Goal: Transaction & Acquisition: Purchase product/service

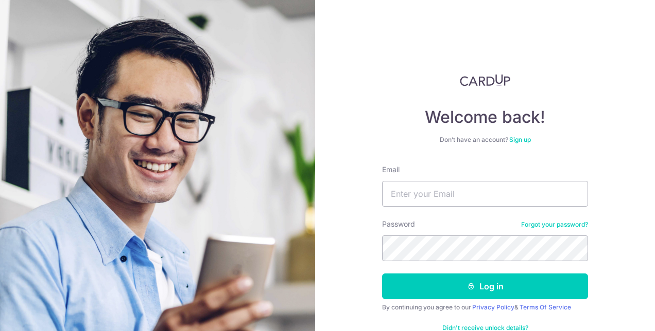
type input "[PERSON_NAME][EMAIL_ADDRESS][DOMAIN_NAME]"
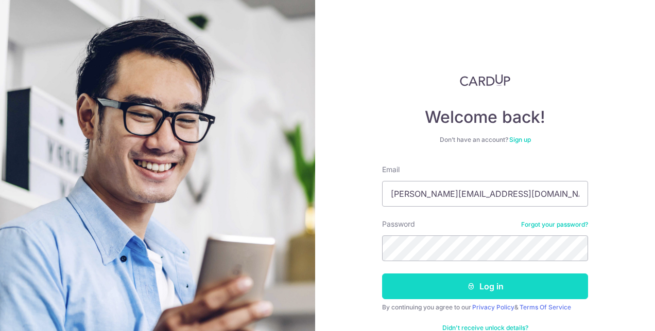
click at [443, 278] on button "Log in" at bounding box center [485, 287] width 206 height 26
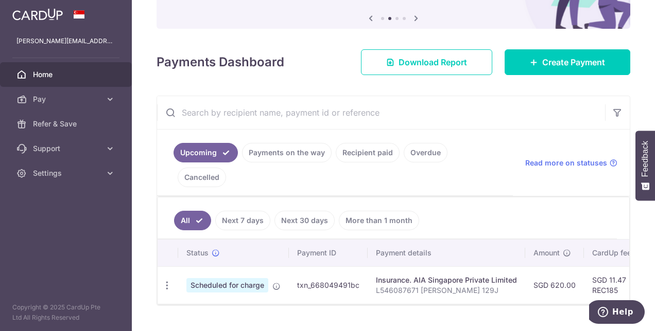
click at [375, 150] on link "Recipient paid" at bounding box center [368, 153] width 64 height 20
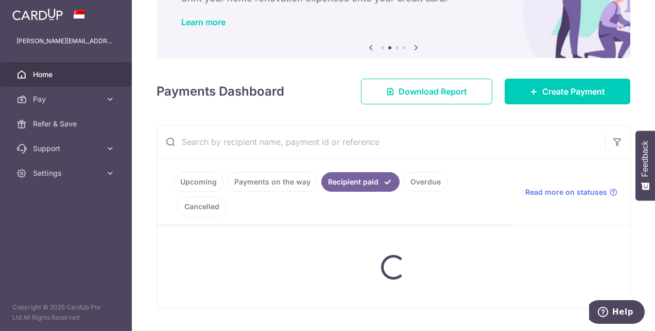
scroll to position [103, 0]
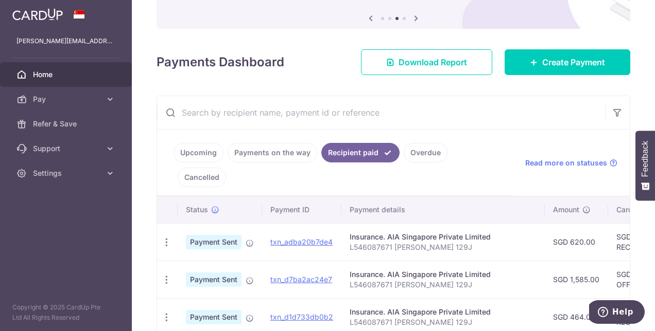
click at [212, 150] on link "Upcoming" at bounding box center [198, 153] width 50 height 20
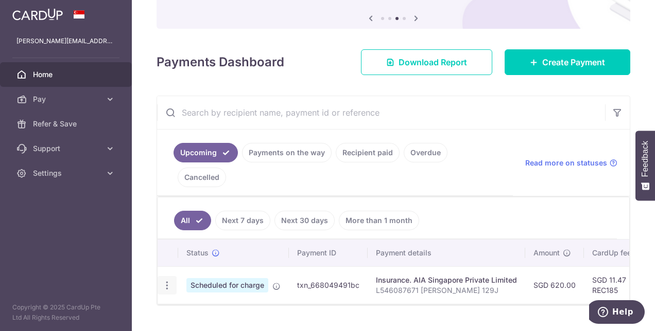
click at [163, 281] on icon "button" at bounding box center [167, 286] width 11 height 11
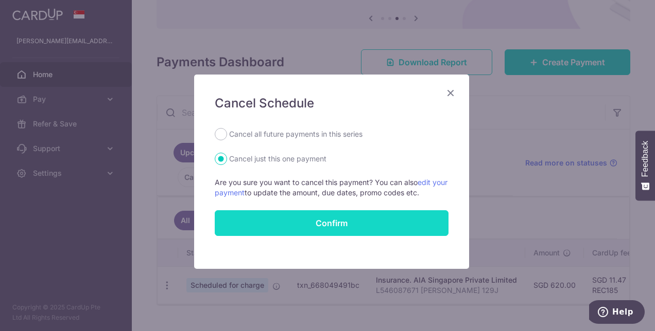
click at [327, 223] on button "Confirm" at bounding box center [332, 224] width 234 height 26
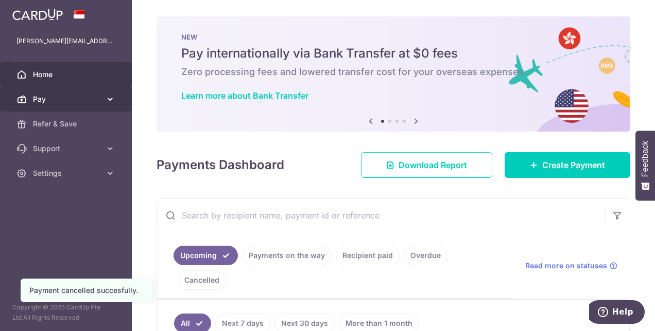
click at [61, 99] on span "Pay" at bounding box center [67, 99] width 68 height 10
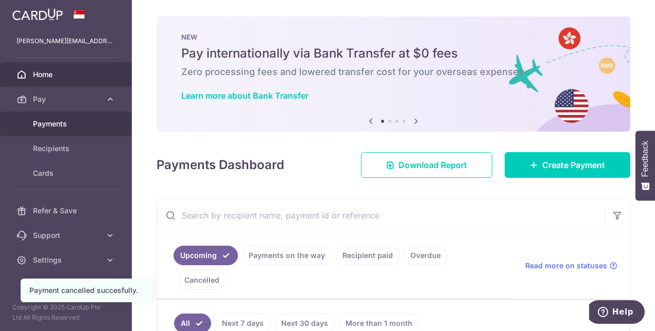
click at [55, 123] on span "Payments" at bounding box center [67, 124] width 68 height 10
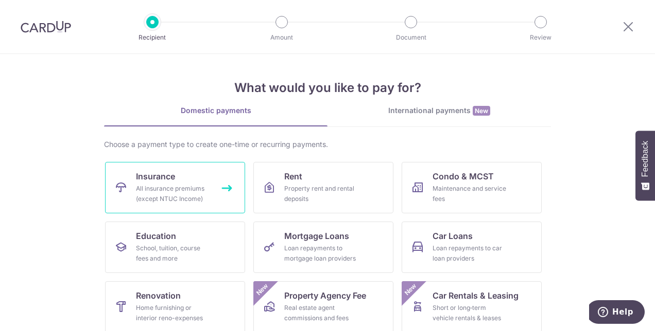
click at [180, 187] on div "All insurance premiums (except NTUC Income)" at bounding box center [173, 194] width 74 height 21
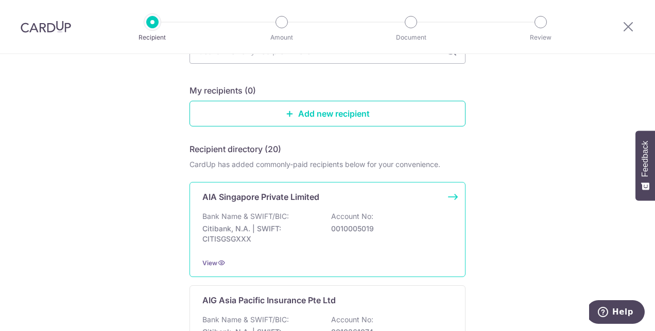
scroll to position [103, 0]
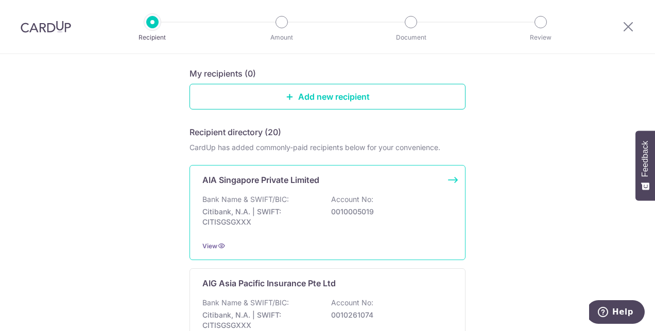
click at [300, 204] on div "Bank Name & SWIFT/BIC: Citibank, N.A. | SWIFT: CITISGSGXXX Account No: 00100050…" at bounding box center [327, 214] width 250 height 38
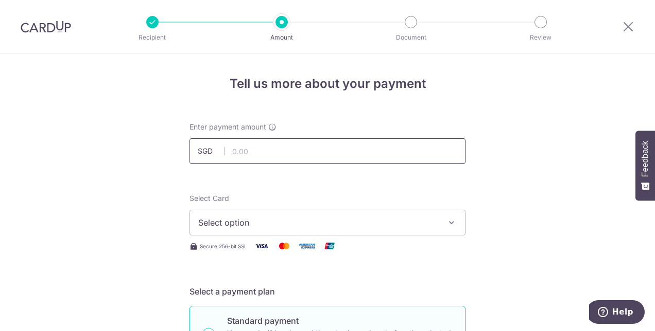
click at [256, 154] on input "text" at bounding box center [327, 151] width 276 height 26
click at [236, 220] on span "Select option" at bounding box center [318, 223] width 240 height 12
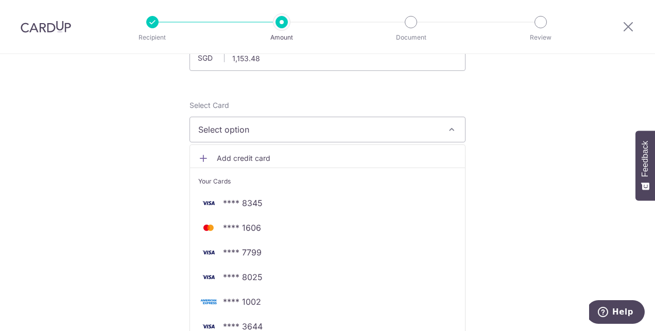
scroll to position [103, 0]
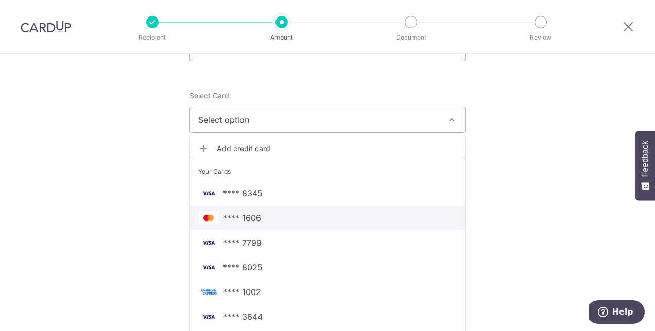
click at [251, 217] on span "**** 1606" at bounding box center [242, 218] width 38 height 12
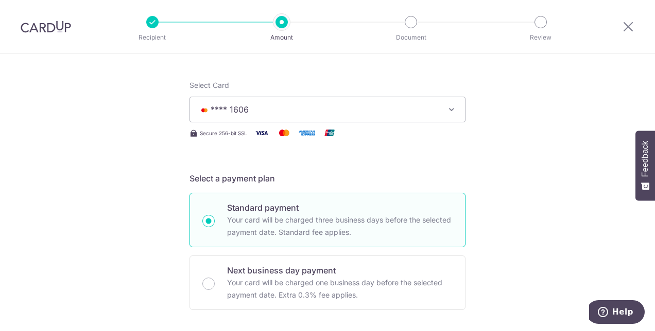
scroll to position [51, 0]
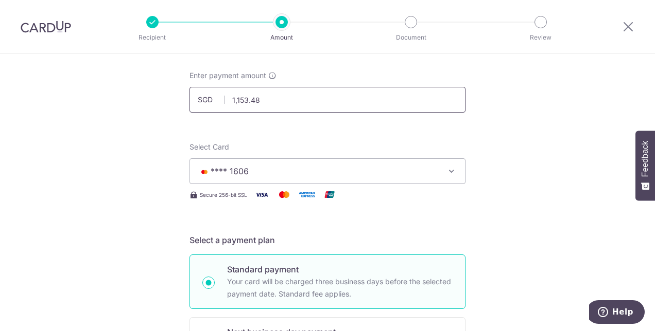
click at [270, 105] on input "1,153.48" at bounding box center [327, 100] width 276 height 26
type input "1,153.76"
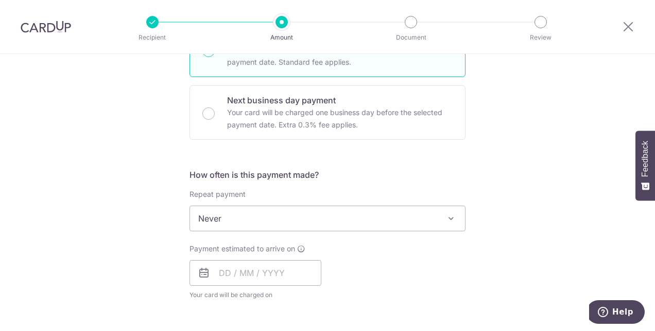
scroll to position [309, 0]
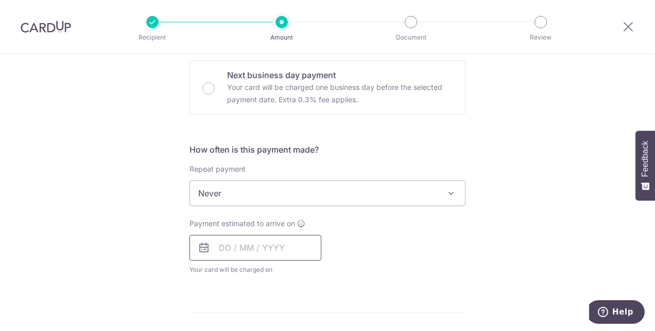
click at [229, 254] on input "text" at bounding box center [255, 248] width 132 height 26
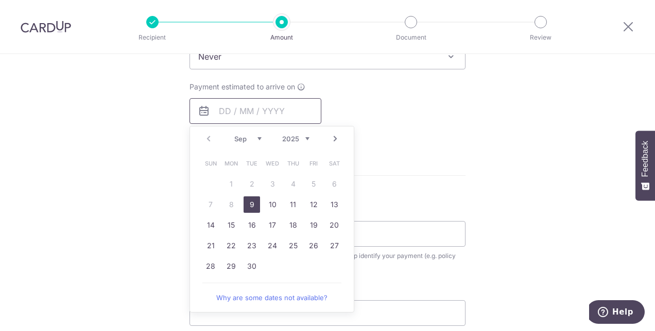
scroll to position [463, 0]
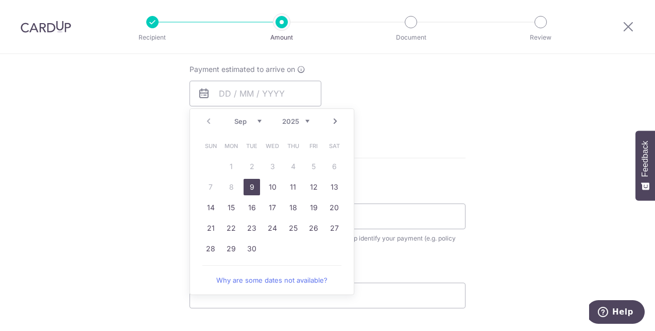
click at [250, 188] on link "9" at bounding box center [251, 187] width 16 height 16
type input "09/09/2025"
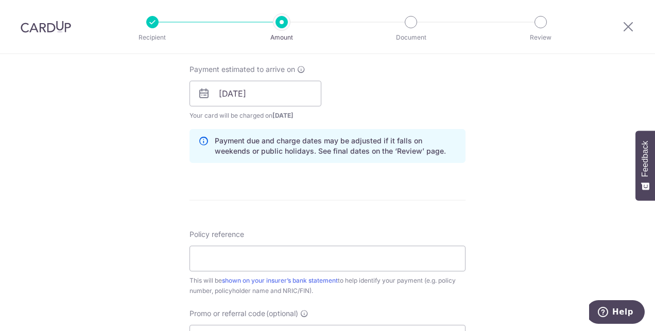
click at [543, 136] on div "Tell us more about your payment Enter payment amount SGD 1,153.76 1153.76 Selec…" at bounding box center [327, 77] width 655 height 973
click at [273, 95] on input "[DATE]" at bounding box center [255, 94] width 132 height 26
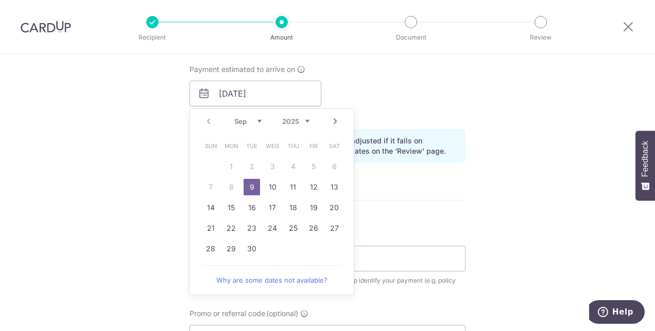
click at [249, 182] on link "9" at bounding box center [251, 187] width 16 height 16
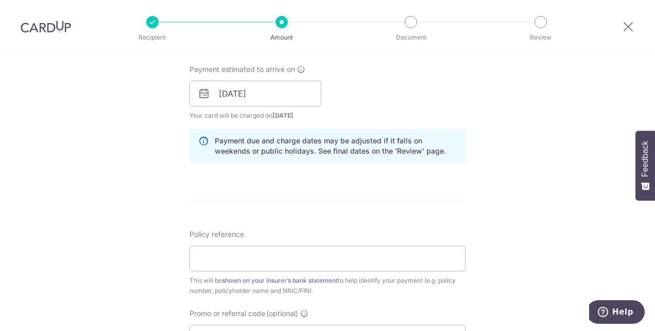
click at [94, 179] on div "Tell us more about your payment Enter payment amount SGD 1,153.76 1153.76 Selec…" at bounding box center [327, 77] width 655 height 973
click at [239, 259] on input "Policy reference" at bounding box center [327, 259] width 276 height 26
click at [69, 167] on div "Tell us more about your payment Enter payment amount SGD 1,153.76 1153.76 Selec…" at bounding box center [327, 77] width 655 height 973
click at [249, 260] on input "Policy reference" at bounding box center [327, 259] width 276 height 26
type input "L539918702 CHIA JIAHUI SHAWN 003E"
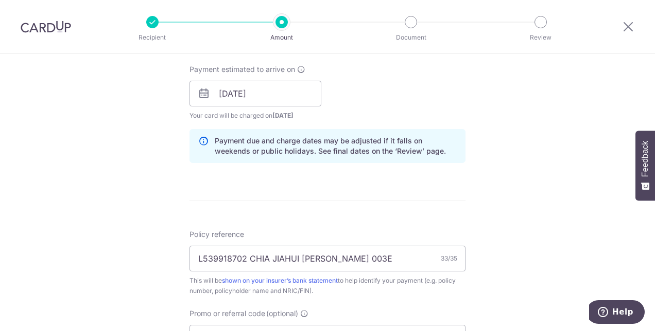
click at [127, 237] on div "Tell us more about your payment Enter payment amount SGD 1,153.76 1153.76 Selec…" at bounding box center [327, 77] width 655 height 973
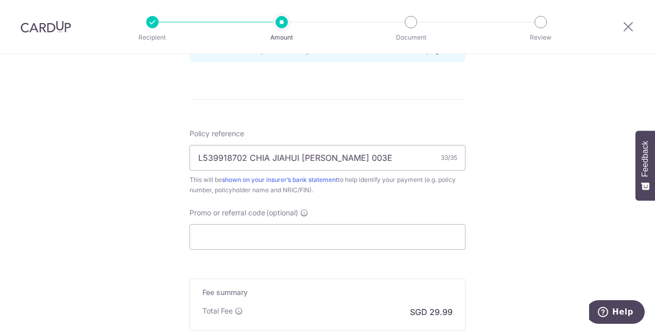
scroll to position [566, 0]
click at [240, 232] on input "Promo or referral code (optional)" at bounding box center [327, 235] width 276 height 26
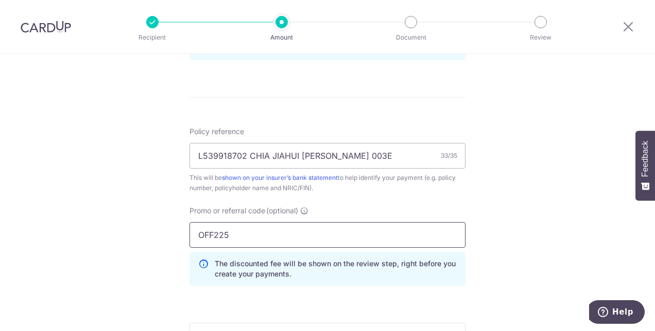
type input "OFF225"
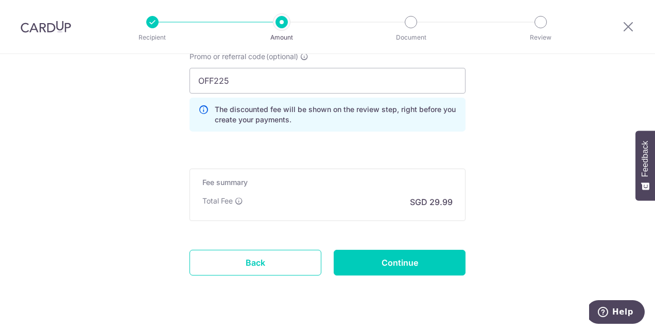
scroll to position [739, 0]
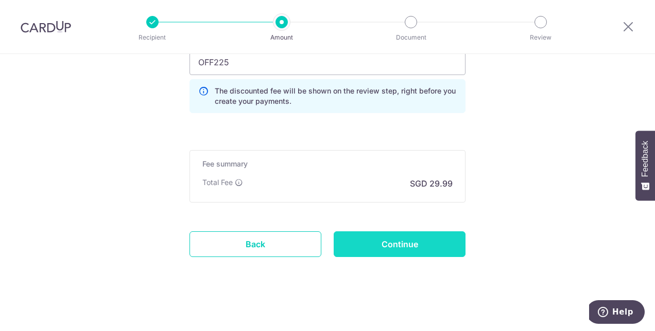
click at [397, 240] on input "Continue" at bounding box center [400, 245] width 132 height 26
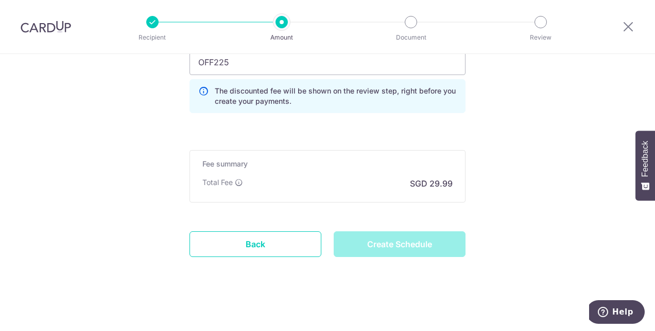
type input "Create Schedule"
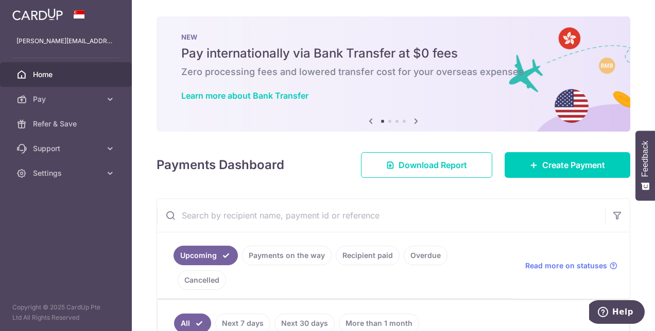
click at [414, 120] on icon at bounding box center [416, 121] width 12 height 13
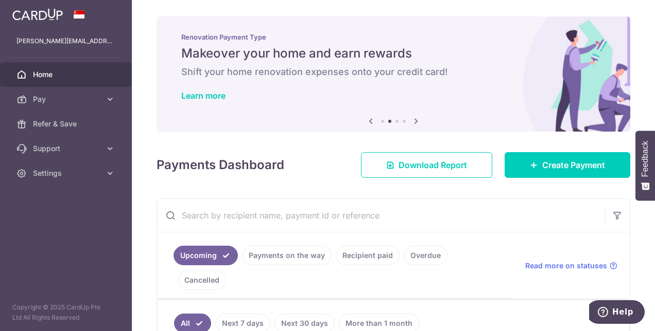
click at [414, 120] on icon at bounding box center [416, 121] width 12 height 13
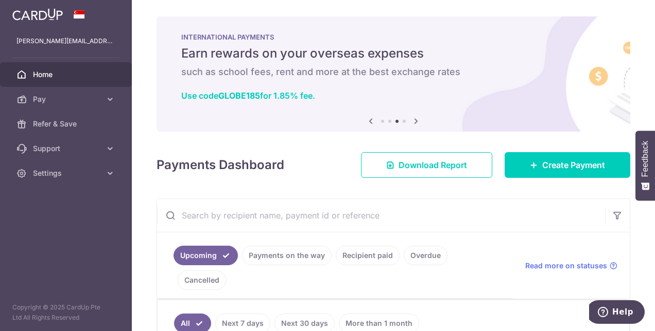
click at [414, 120] on icon at bounding box center [416, 121] width 12 height 13
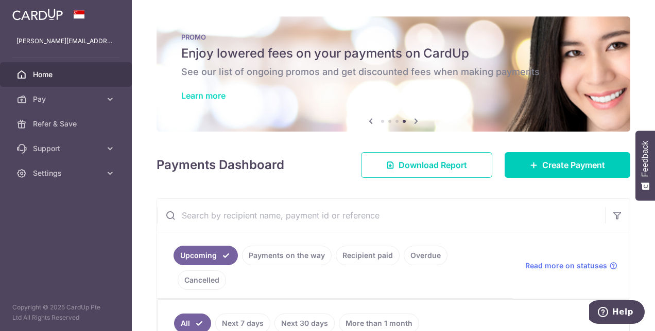
click at [204, 92] on link "Learn more" at bounding box center [203, 96] width 44 height 10
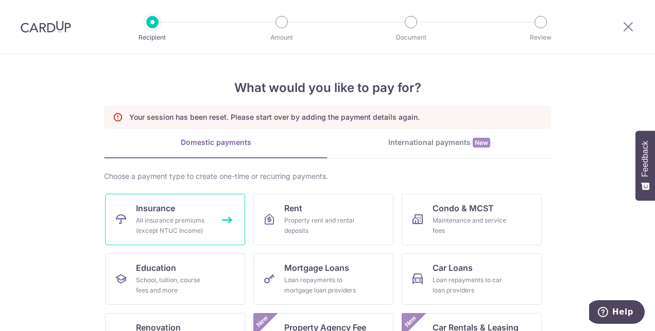
click at [160, 214] on link "Insurance All insurance premiums (except NTUC Income)" at bounding box center [175, 219] width 140 height 51
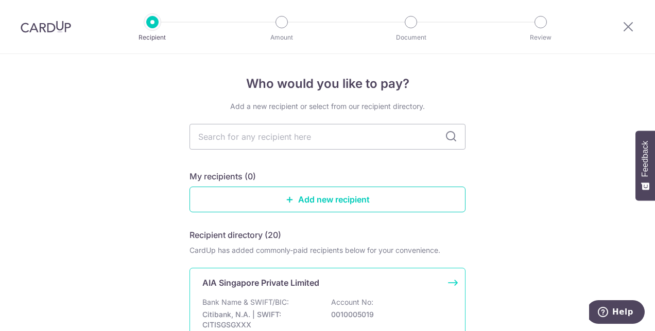
click at [276, 304] on p "Bank Name & SWIFT/BIC:" at bounding box center [245, 303] width 86 height 10
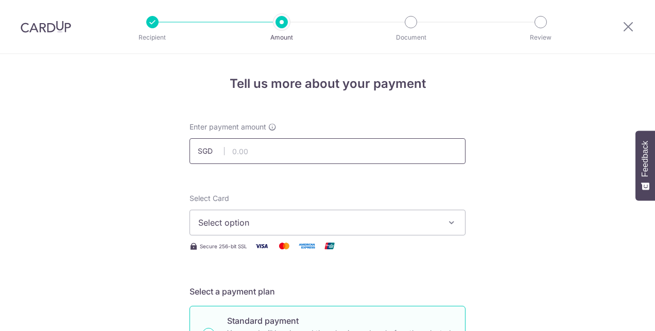
click at [240, 147] on input "text" at bounding box center [327, 151] width 276 height 26
type input "1,153.76"
type input "09/09/2025"
type input "L539918702 CHIA JIAHUI SHAWN 003E"
type input "OFF225"
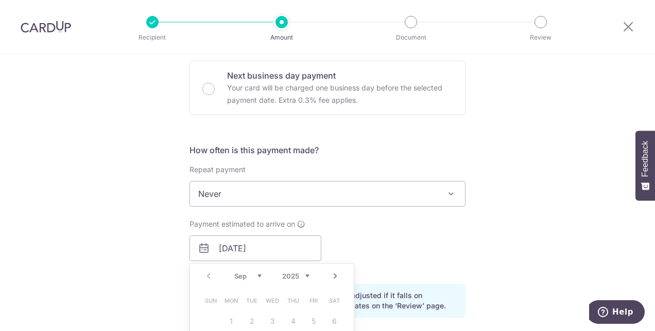
type input "1,153.76"
click at [139, 185] on div "Tell us more about your payment Enter payment amount SGD 1,153.76 1153.76 Selec…" at bounding box center [327, 256] width 655 height 1020
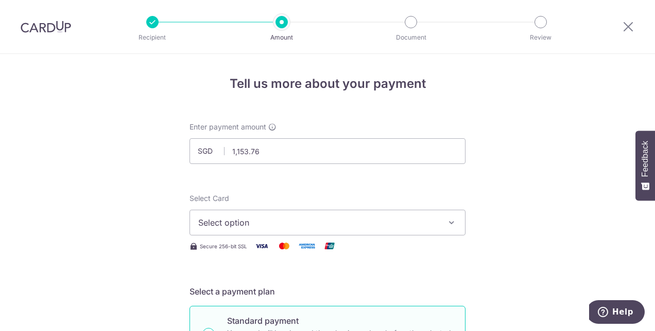
click at [235, 225] on span "Select option" at bounding box center [318, 223] width 240 height 12
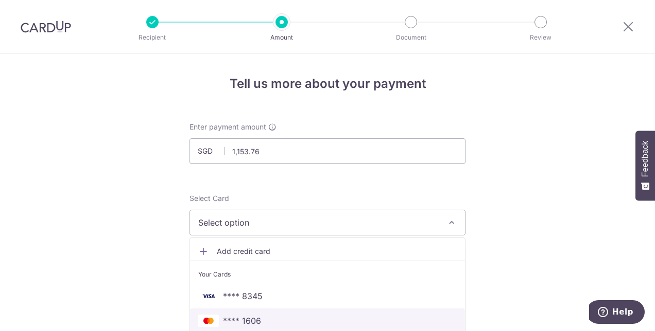
click at [247, 318] on span "**** 1606" at bounding box center [242, 321] width 38 height 12
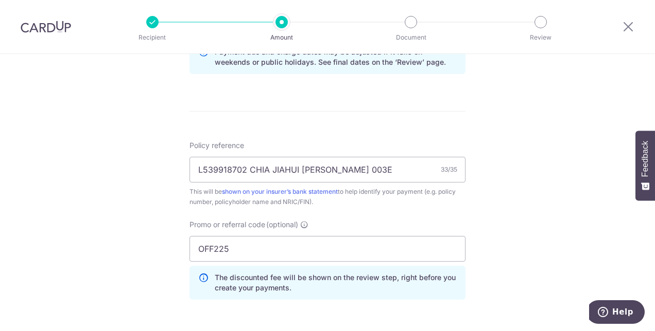
scroll to position [566, 0]
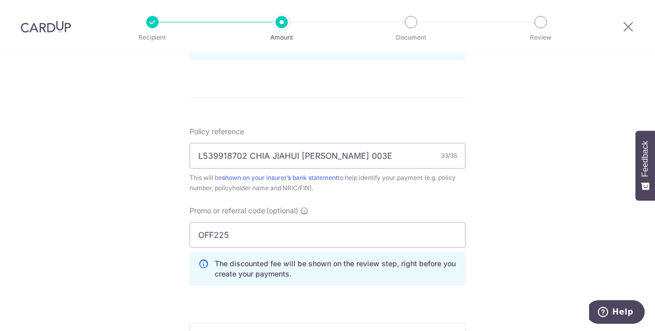
click at [260, 236] on input "OFF225" at bounding box center [327, 235] width 276 height 26
type input "OFF225"
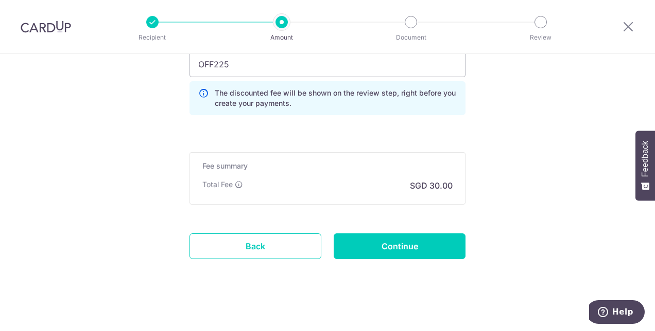
scroll to position [739, 0]
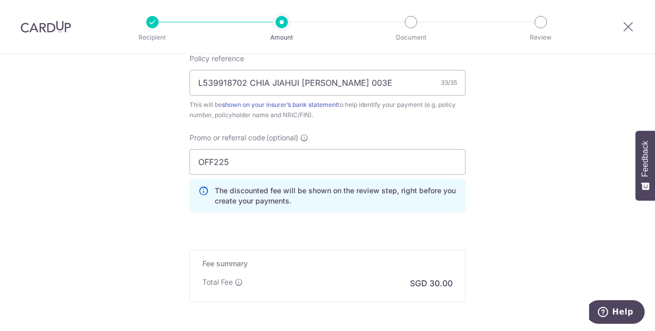
scroll to position [637, 0]
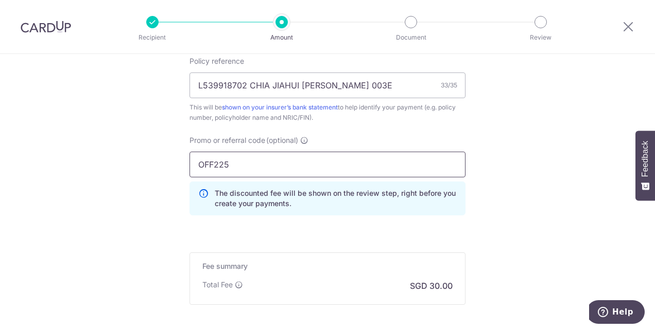
drag, startPoint x: 247, startPoint y: 163, endPoint x: 136, endPoint y: 157, distance: 111.3
type input "OFF225"
click at [377, 88] on input "L539918702 CHIA JIAHUI SHAWN 003E" at bounding box center [327, 86] width 276 height 26
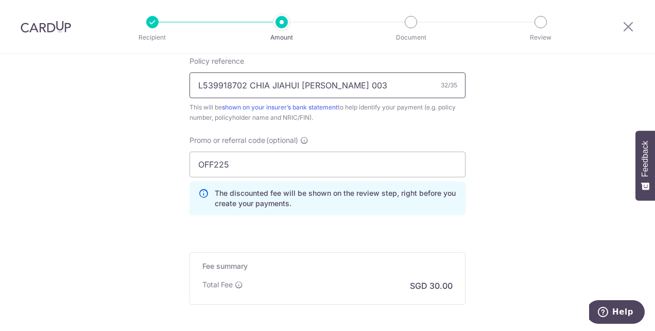
type input "L539918702 CHIA JIAHUI SHAWN 003E"
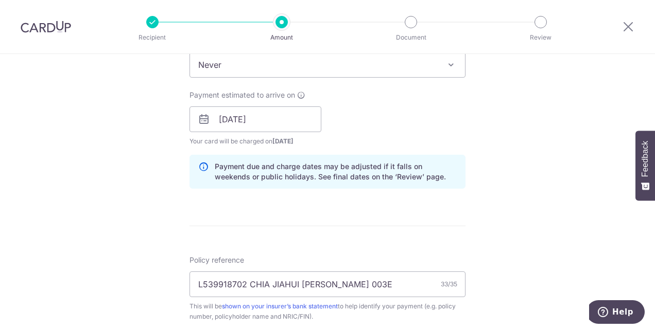
scroll to position [379, 0]
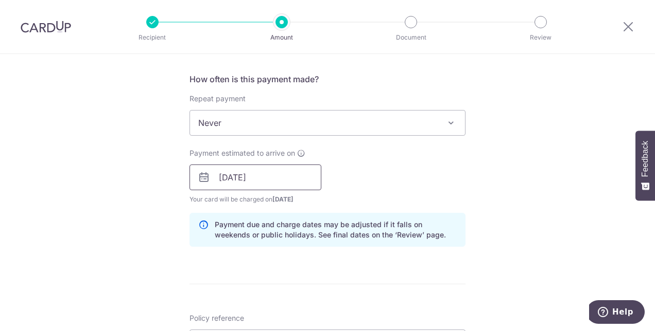
click at [251, 177] on input "09/09/2025" at bounding box center [255, 178] width 132 height 26
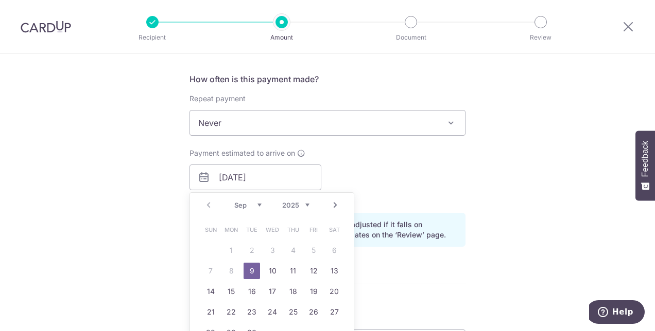
drag, startPoint x: 245, startPoint y: 267, endPoint x: 58, endPoint y: 204, distance: 197.4
click at [245, 267] on link "9" at bounding box center [251, 271] width 16 height 16
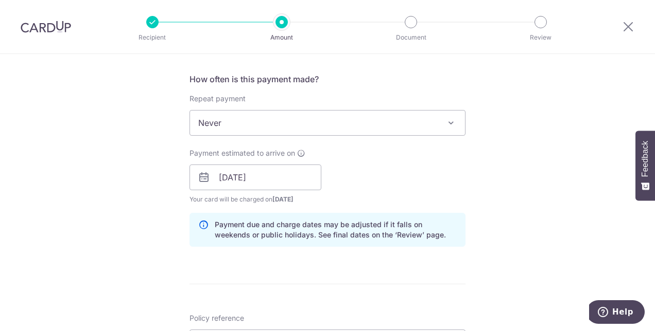
click at [58, 204] on div "Tell us more about your payment Enter payment amount SGD 1,153.76 1153.76 Selec…" at bounding box center [327, 185] width 655 height 1020
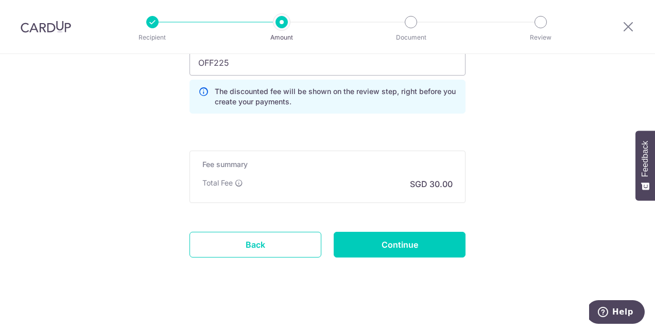
scroll to position [739, 0]
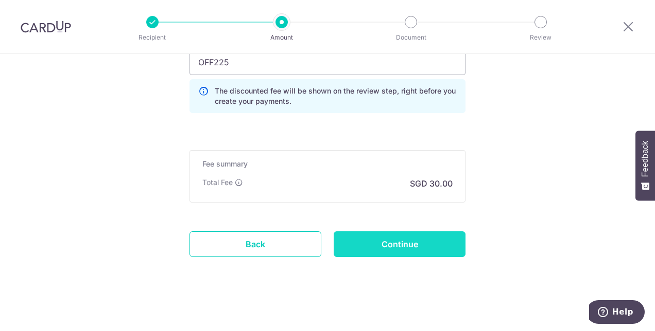
click at [431, 241] on input "Continue" at bounding box center [400, 245] width 132 height 26
type input "Create Schedule"
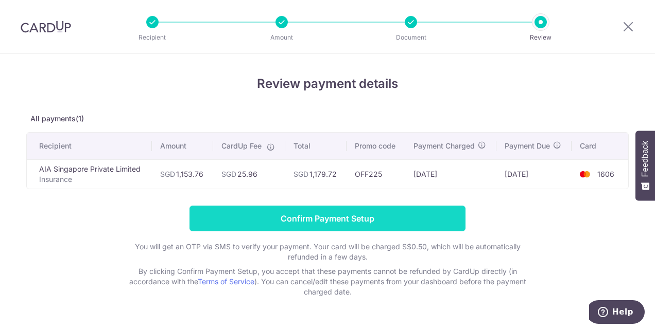
click at [328, 219] on input "Confirm Payment Setup" at bounding box center [327, 219] width 276 height 26
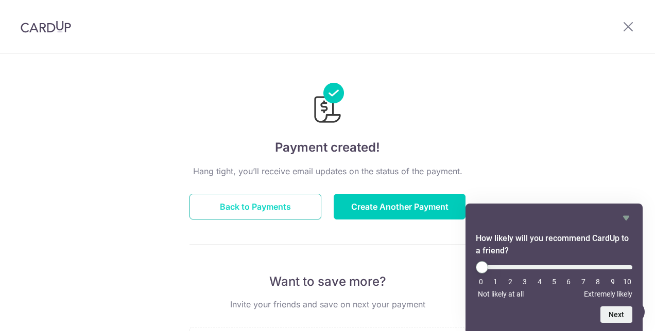
click at [300, 209] on button "Back to Payments" at bounding box center [255, 207] width 132 height 26
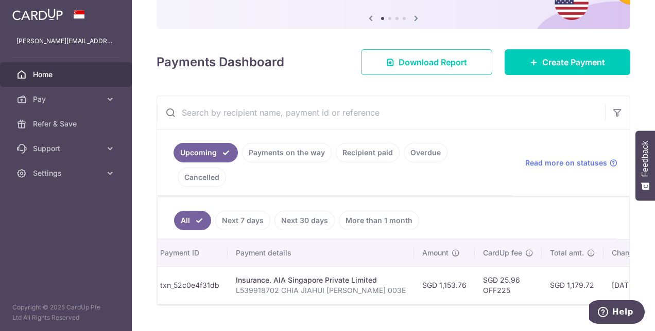
scroll to position [0, 151]
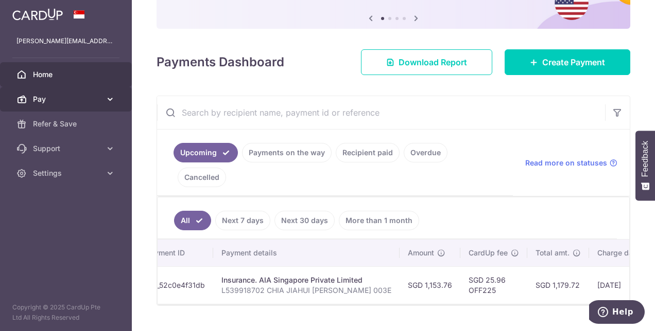
click at [44, 98] on span "Pay" at bounding box center [67, 99] width 68 height 10
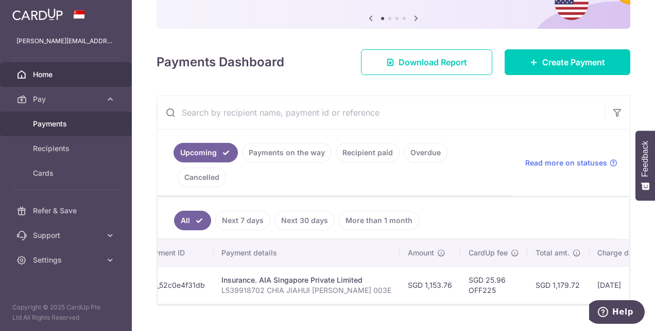
click at [57, 121] on span "Payments" at bounding box center [67, 124] width 68 height 10
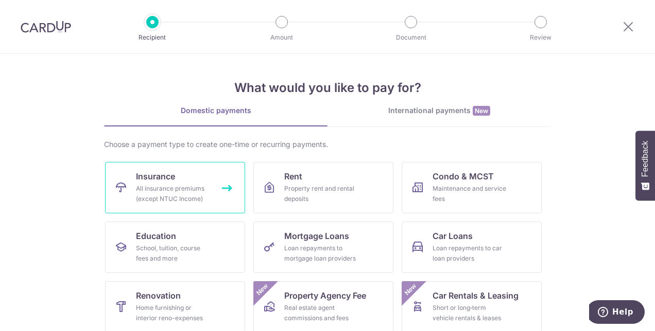
click at [146, 186] on div "All insurance premiums (except NTUC Income)" at bounding box center [173, 194] width 74 height 21
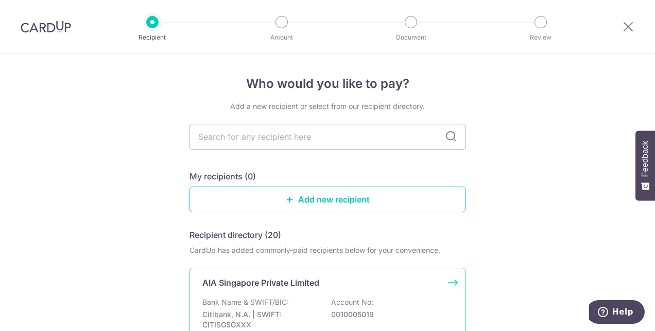
click at [273, 310] on p "Citibank, N.A. | SWIFT: CITISGSGXXX" at bounding box center [259, 320] width 115 height 21
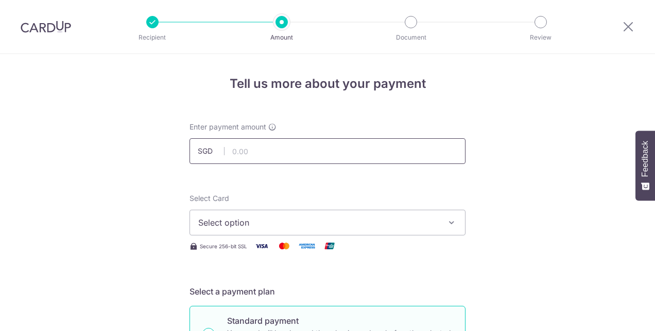
drag, startPoint x: 0, startPoint y: 0, endPoint x: 285, endPoint y: 156, distance: 325.3
click at [285, 156] on input "text" at bounding box center [327, 151] width 276 height 26
type input "1,010.75"
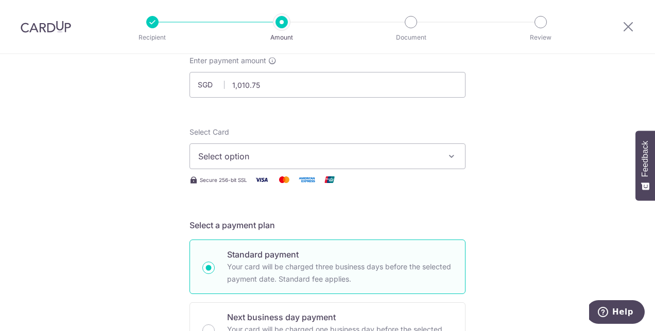
scroll to position [51, 0]
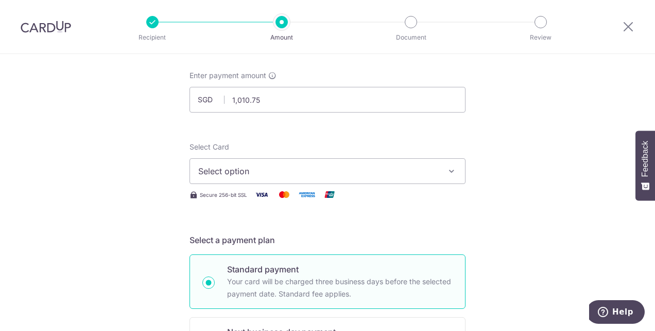
click at [241, 172] on span "Select option" at bounding box center [318, 171] width 240 height 12
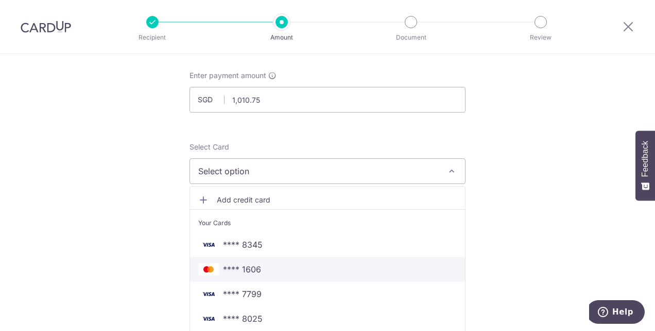
click at [246, 266] on span "**** 1606" at bounding box center [242, 270] width 38 height 12
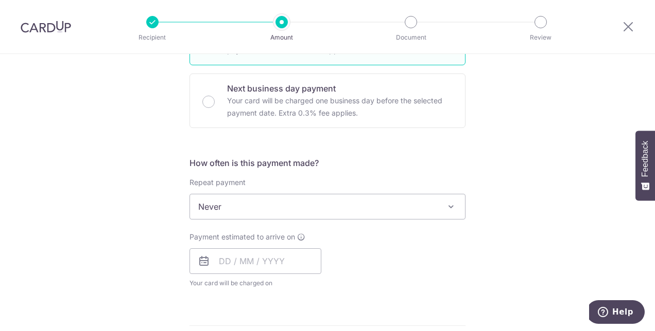
scroll to position [309, 0]
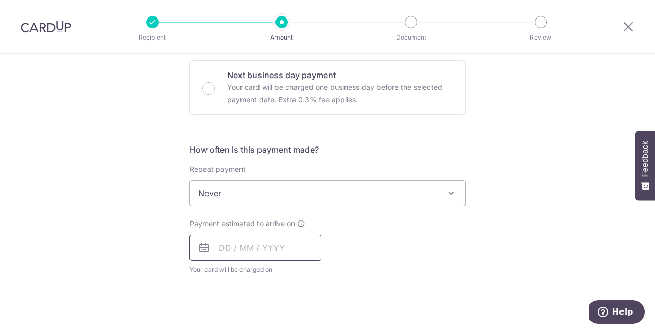
click at [229, 248] on input "text" at bounding box center [255, 248] width 132 height 26
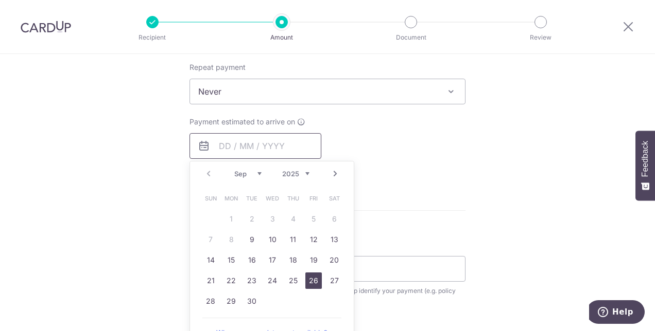
scroll to position [412, 0]
click at [249, 239] on link "9" at bounding box center [251, 239] width 16 height 16
type input "[DATE]"
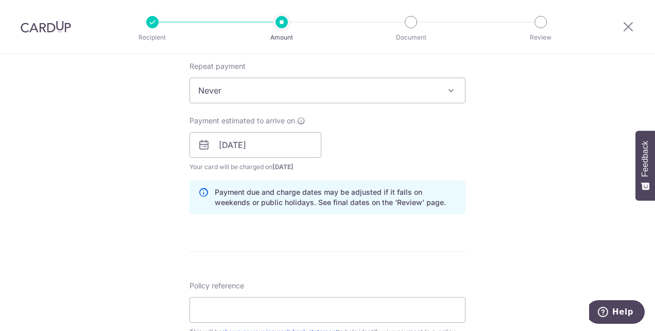
click at [105, 179] on div "Tell us more about your payment Enter payment amount SGD 1,010.75 1010.75 Selec…" at bounding box center [327, 128] width 655 height 973
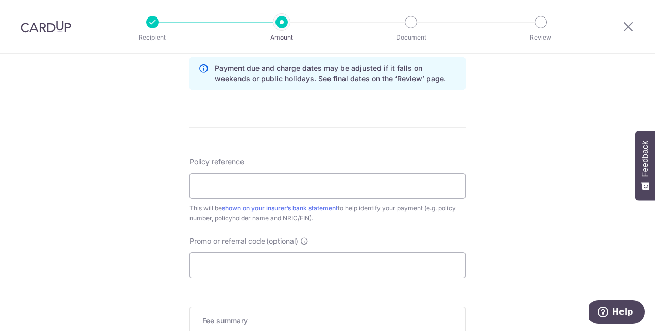
scroll to position [566, 0]
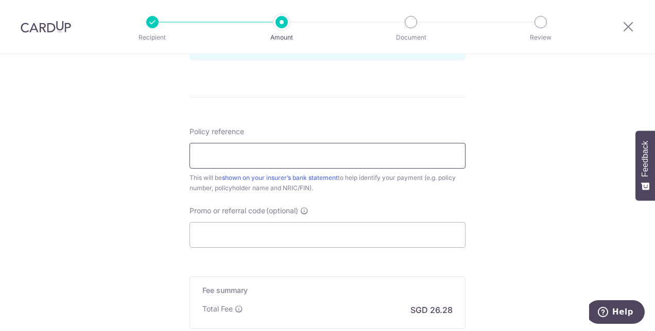
click at [218, 159] on input "Policy reference" at bounding box center [327, 156] width 276 height 26
type input "L535739859 CHIA JIAHUI SHAWN 003E"
click at [237, 229] on input "Promo or referral code (optional)" at bounding box center [327, 235] width 276 height 26
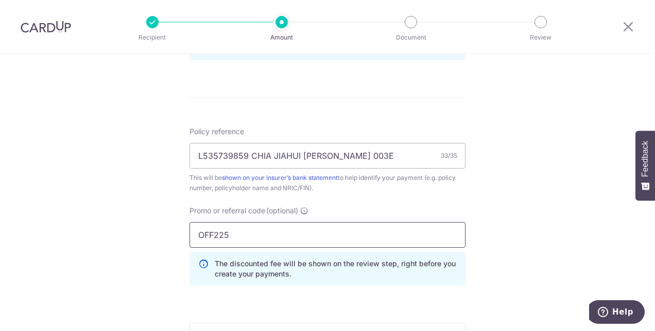
type input "OFF225"
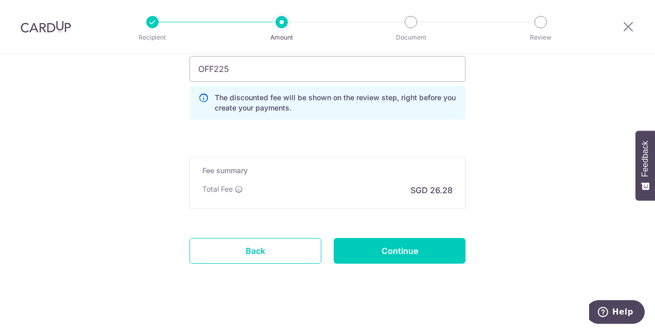
scroll to position [739, 0]
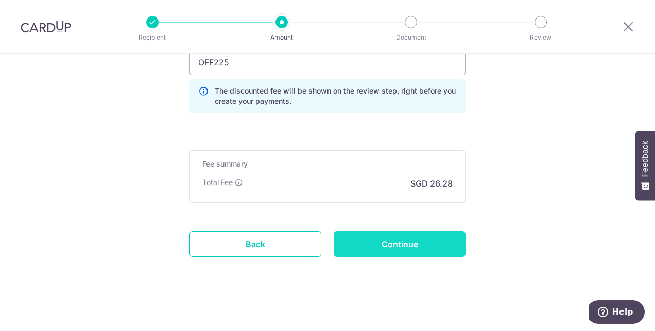
click at [385, 242] on input "Continue" at bounding box center [400, 245] width 132 height 26
type input "Create Schedule"
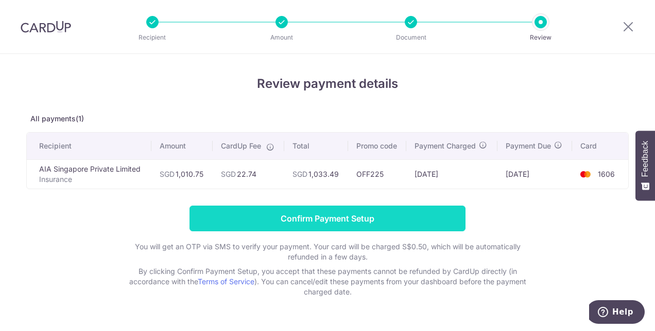
click at [305, 221] on input "Confirm Payment Setup" at bounding box center [327, 219] width 276 height 26
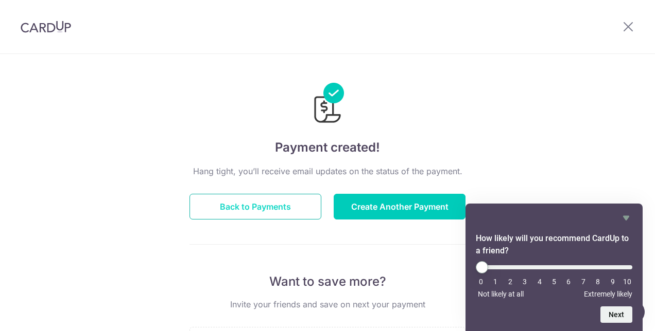
click at [287, 208] on button "Back to Payments" at bounding box center [255, 207] width 132 height 26
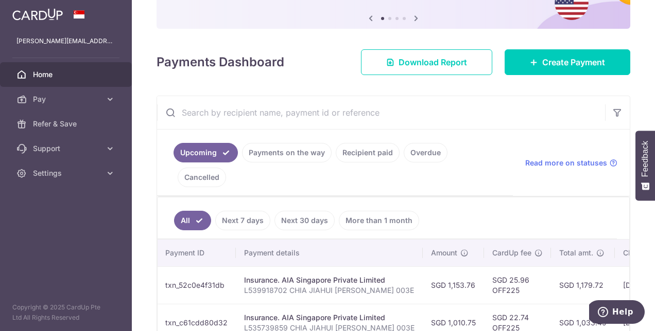
scroll to position [0, 133]
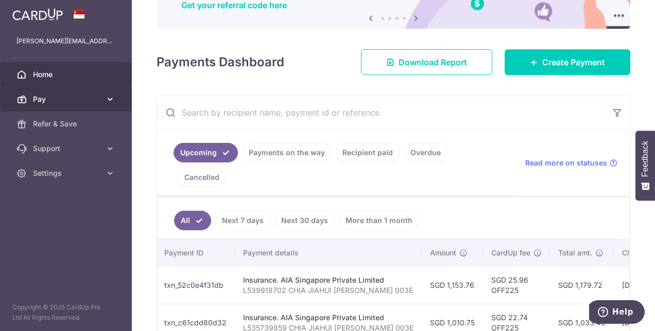
click at [56, 101] on span "Pay" at bounding box center [67, 99] width 68 height 10
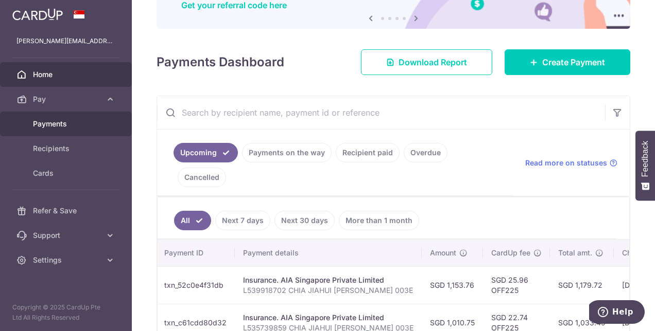
click at [51, 124] on span "Payments" at bounding box center [67, 124] width 68 height 10
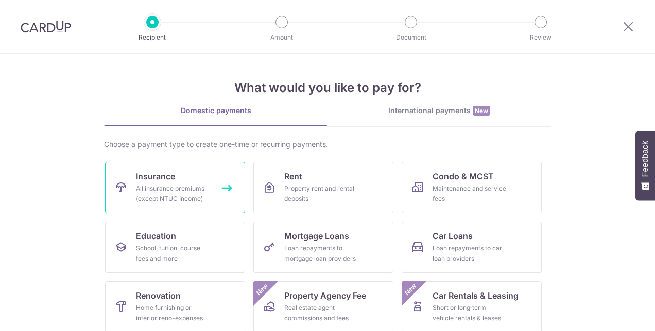
click at [186, 177] on link "Insurance All insurance premiums (except NTUC Income)" at bounding box center [175, 187] width 140 height 51
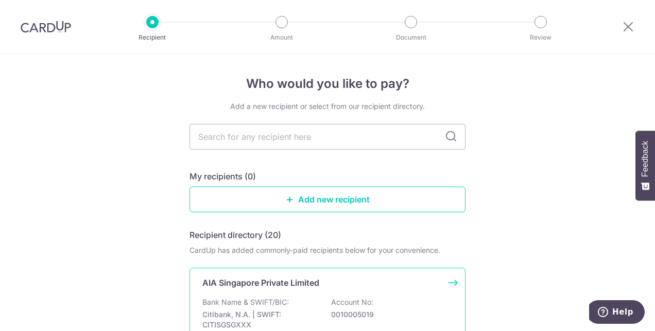
click at [263, 307] on p "Bank Name & SWIFT/BIC:" at bounding box center [245, 303] width 86 height 10
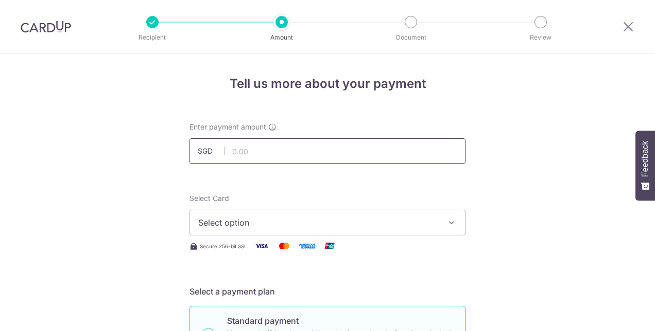
drag, startPoint x: 0, startPoint y: 0, endPoint x: 285, endPoint y: 149, distance: 321.9
click at [285, 149] on input "text" at bounding box center [327, 151] width 276 height 26
type input "379.91"
click at [232, 212] on button "Select option" at bounding box center [327, 223] width 276 height 26
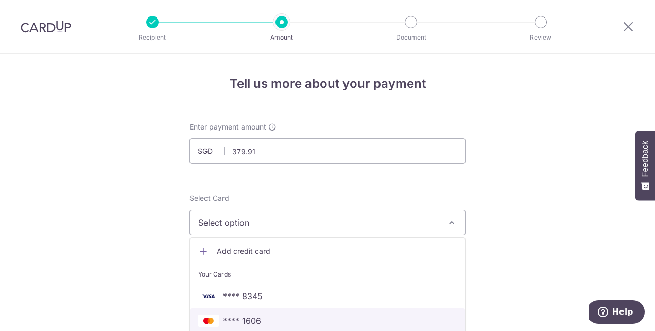
click at [240, 318] on span "**** 1606" at bounding box center [242, 321] width 38 height 12
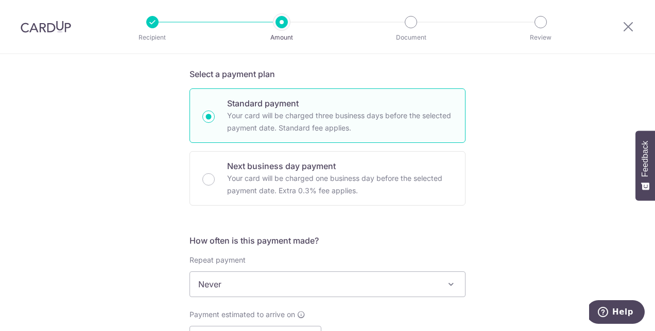
scroll to position [257, 0]
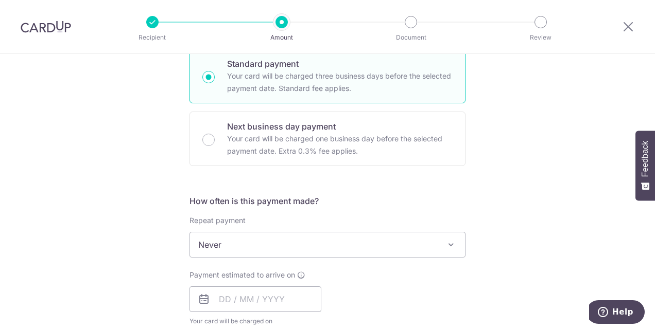
click at [214, 245] on span "Never" at bounding box center [327, 245] width 275 height 25
click at [113, 182] on div "Tell us more about your payment Enter payment amount SGD 379.91 379.91 Select C…" at bounding box center [327, 262] width 655 height 931
click at [238, 305] on input "text" at bounding box center [255, 300] width 132 height 26
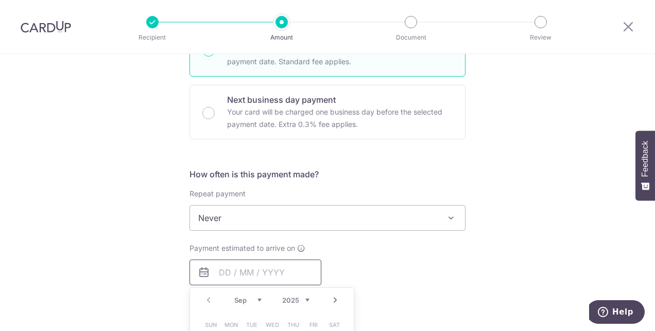
scroll to position [412, 0]
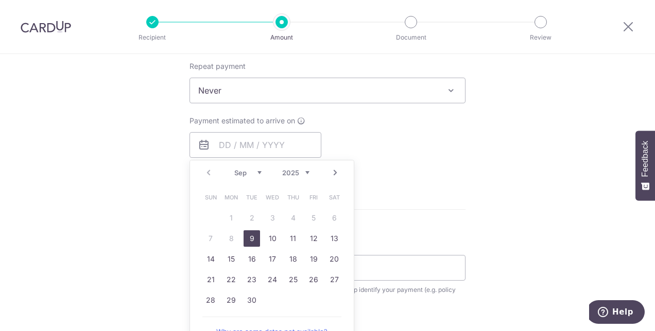
click at [247, 237] on link "9" at bounding box center [251, 239] width 16 height 16
type input "[DATE]"
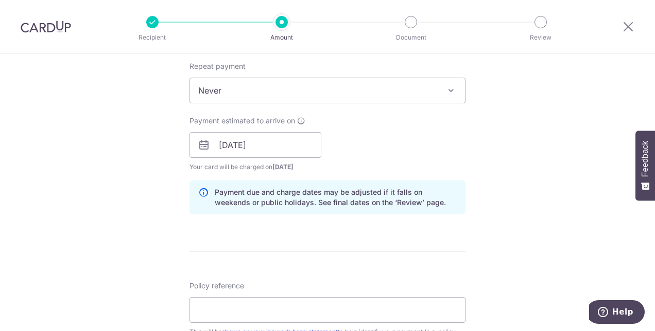
click at [80, 169] on div "Tell us more about your payment Enter payment amount SGD 379.91 379.91 Select C…" at bounding box center [327, 128] width 655 height 973
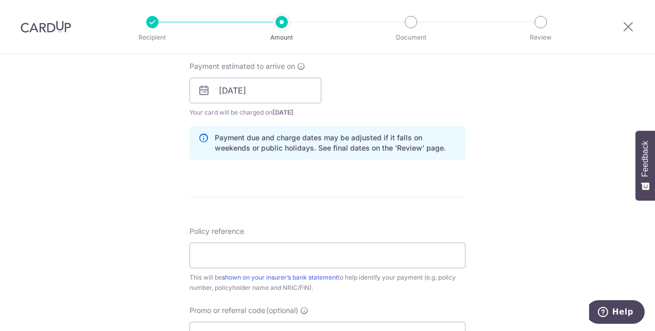
scroll to position [515, 0]
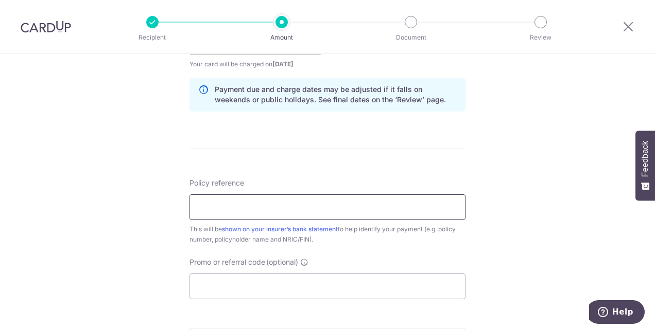
click at [221, 203] on input "Policy reference" at bounding box center [327, 208] width 276 height 26
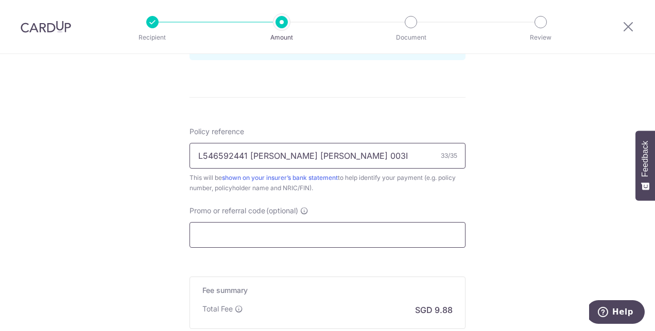
type input "L546592441 CHIA JIAHUI SHAWN 003E"
click at [234, 235] on input "Promo or referral code (optional)" at bounding box center [327, 235] width 276 height 26
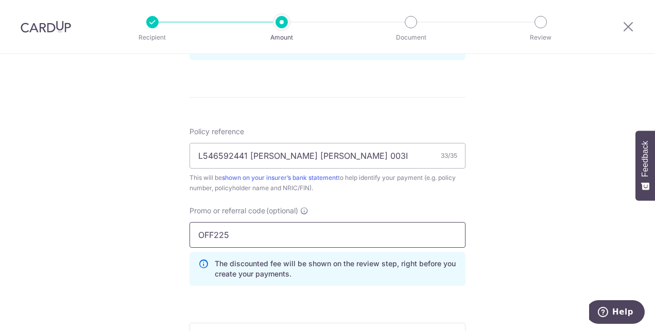
type input "OFF225"
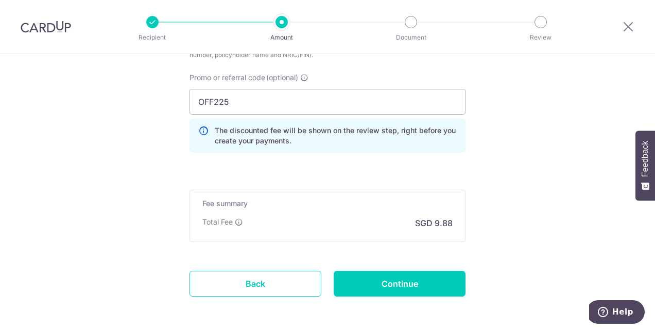
scroll to position [721, 0]
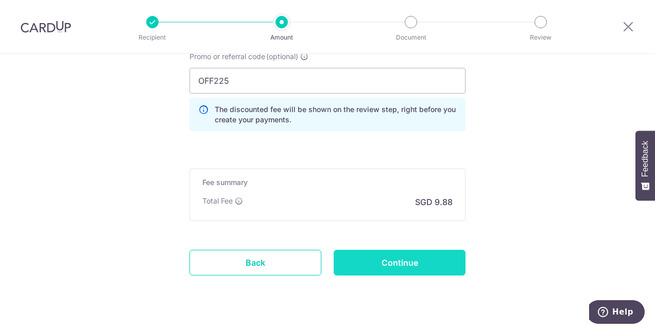
click at [368, 258] on input "Continue" at bounding box center [400, 263] width 132 height 26
type input "Create Schedule"
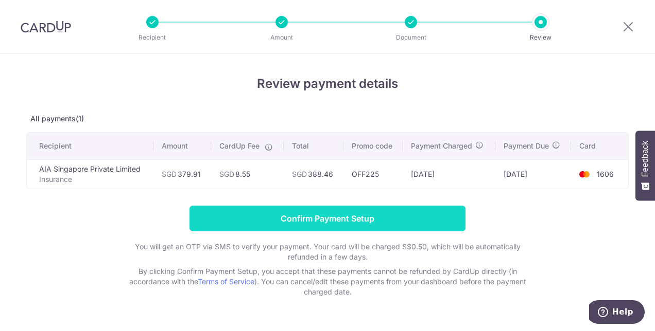
click at [381, 215] on input "Confirm Payment Setup" at bounding box center [327, 219] width 276 height 26
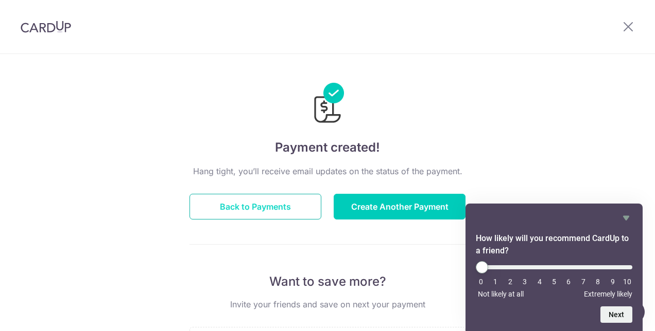
click at [272, 204] on button "Back to Payments" at bounding box center [255, 207] width 132 height 26
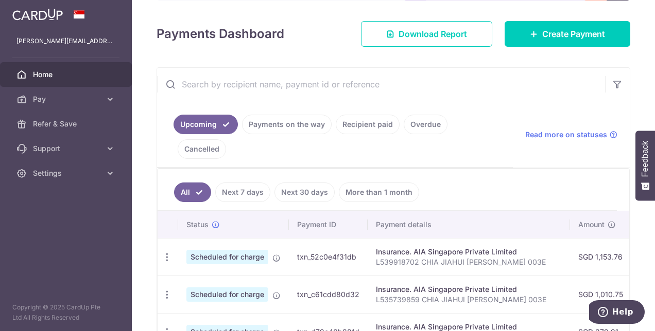
scroll to position [154, 0]
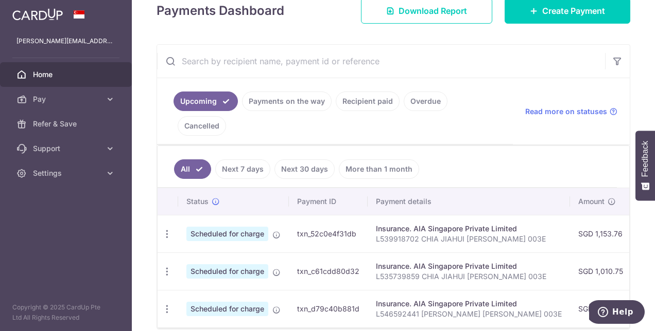
click at [349, 96] on link "Recipient paid" at bounding box center [368, 102] width 64 height 20
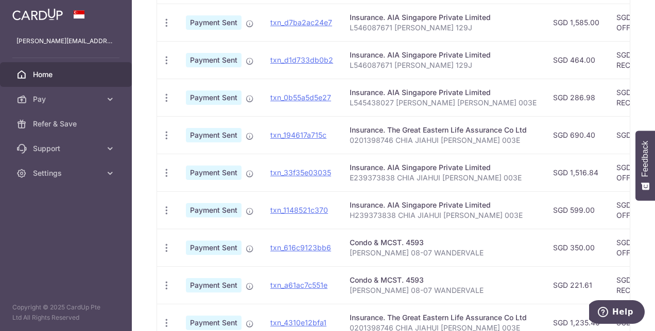
scroll to position [412, 0]
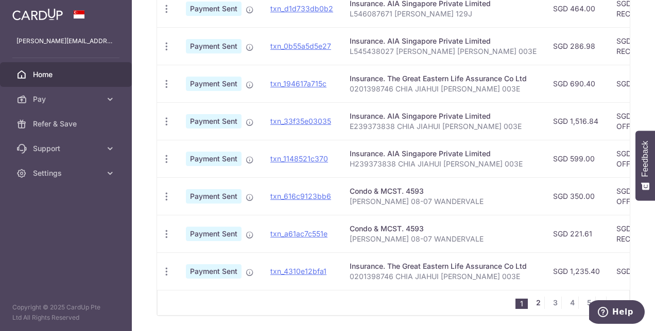
click at [535, 297] on link "2" at bounding box center [538, 303] width 12 height 12
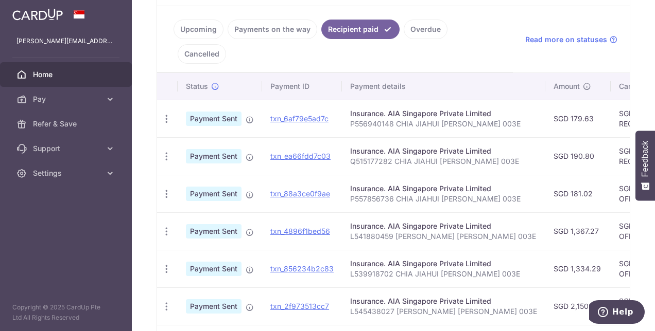
scroll to position [228, 0]
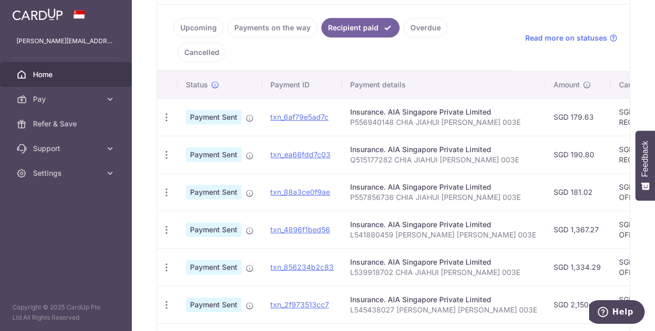
click at [381, 268] on p "L539918702 CHIA JIAHUI SHAWN 003E" at bounding box center [443, 273] width 187 height 10
click at [508, 211] on td "Insurance. AIA Singapore Private Limited L541880459 CHIA JIAHUI SHAWN 003E" at bounding box center [443, 230] width 203 height 38
click at [527, 249] on td "Insurance. AIA Singapore Private Limited L539918702 CHIA JIAHUI SHAWN 003E" at bounding box center [443, 268] width 203 height 38
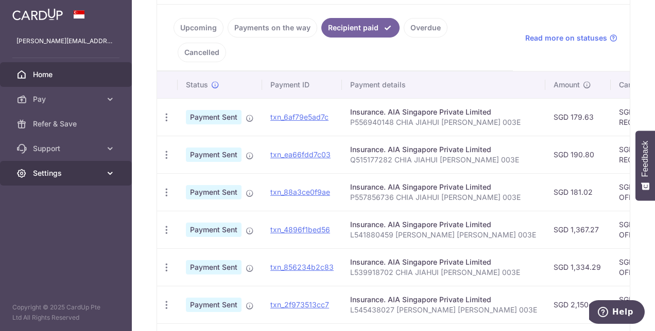
click at [109, 173] on icon at bounding box center [110, 173] width 10 height 10
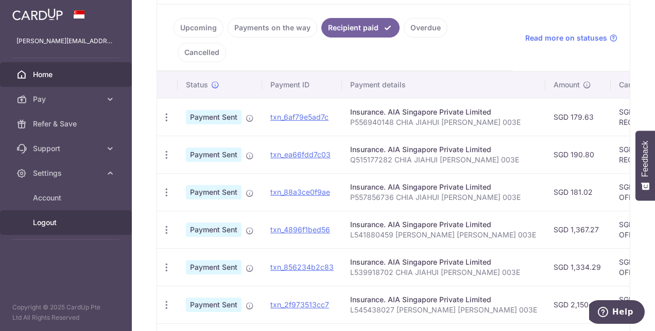
click at [46, 220] on span "Logout" at bounding box center [67, 223] width 68 height 10
